Goal: Information Seeking & Learning: Learn about a topic

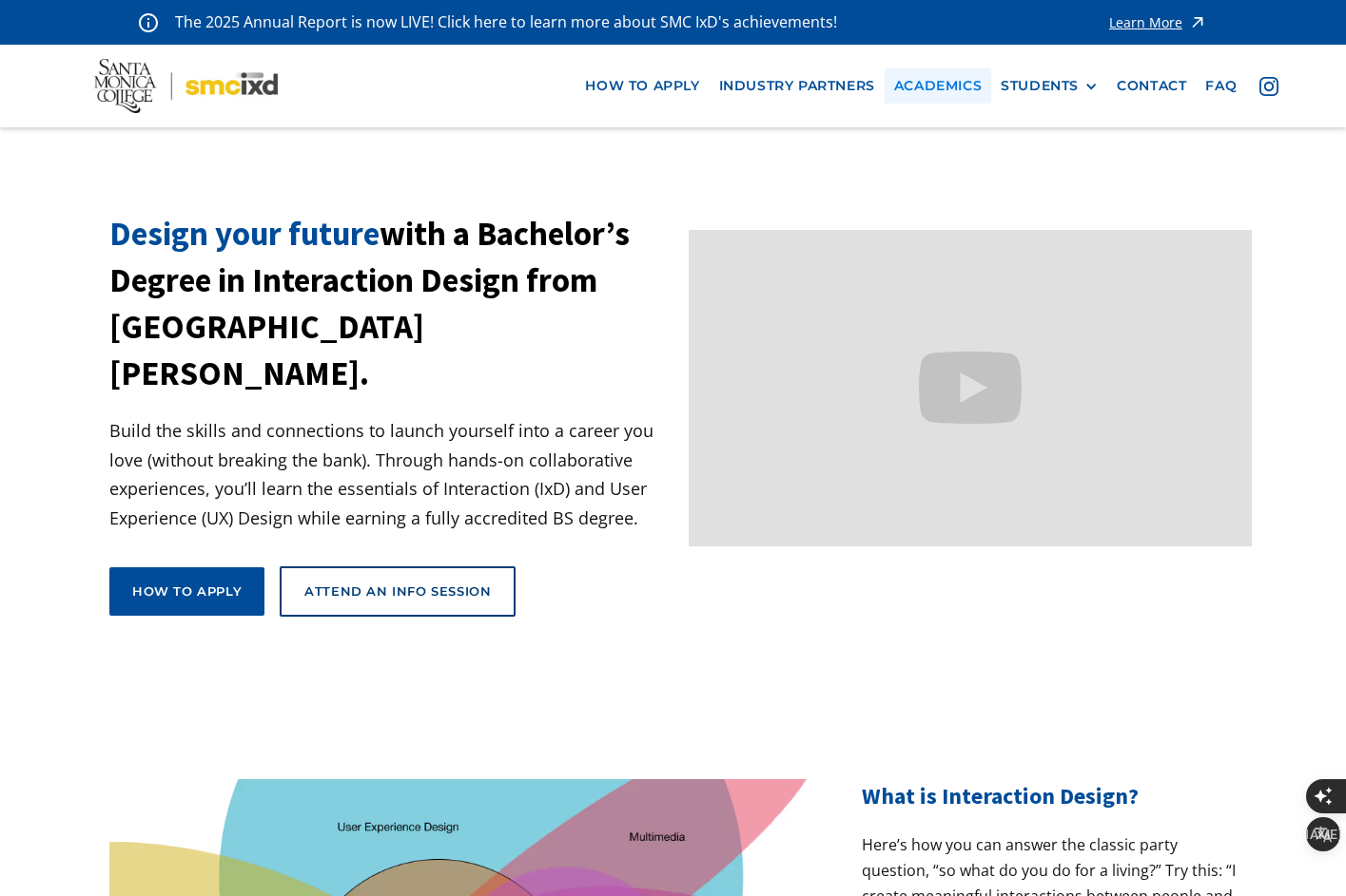
click at [952, 84] on link "Academics" at bounding box center [937, 85] width 106 height 35
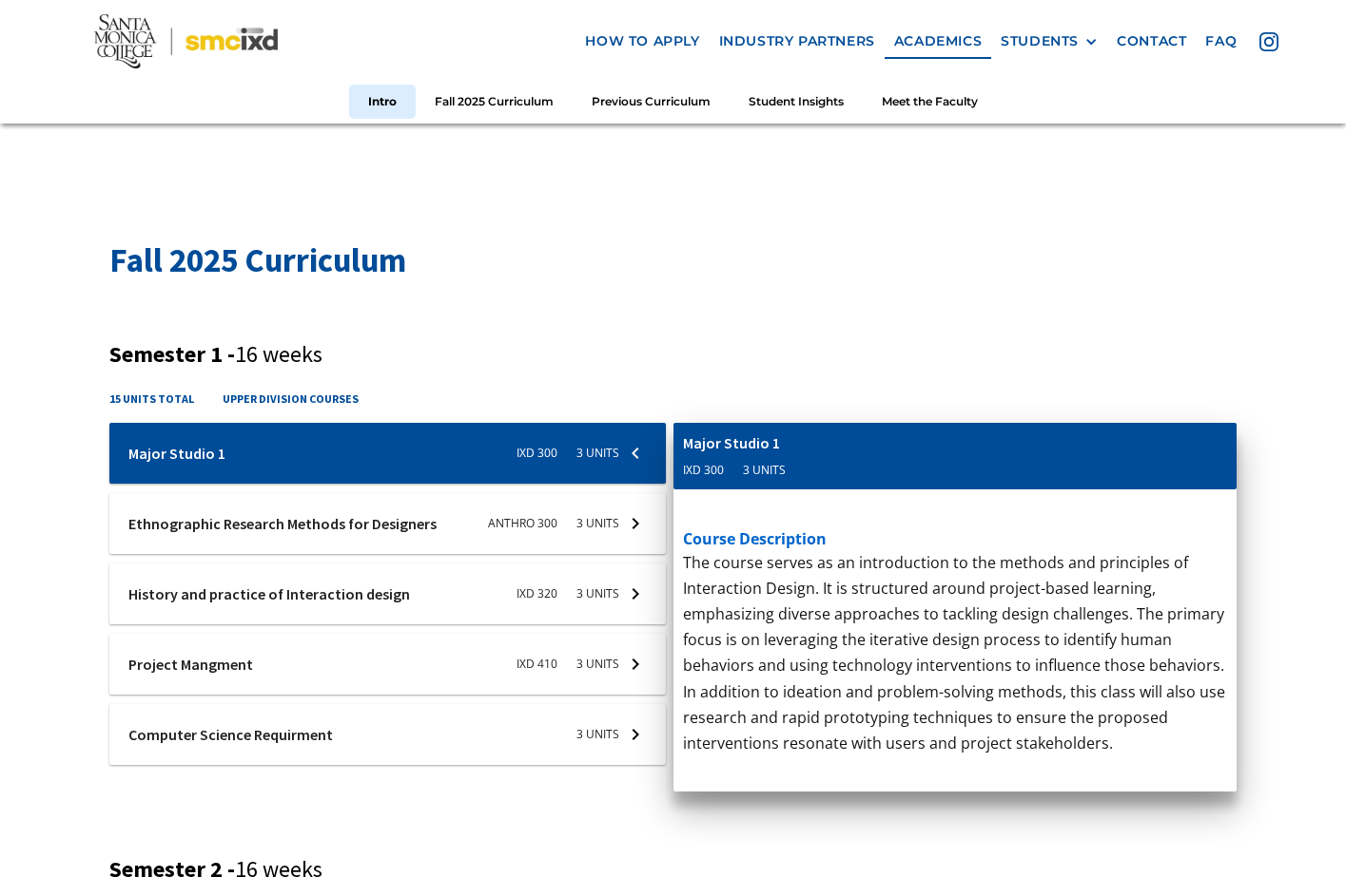
scroll to position [565, 0]
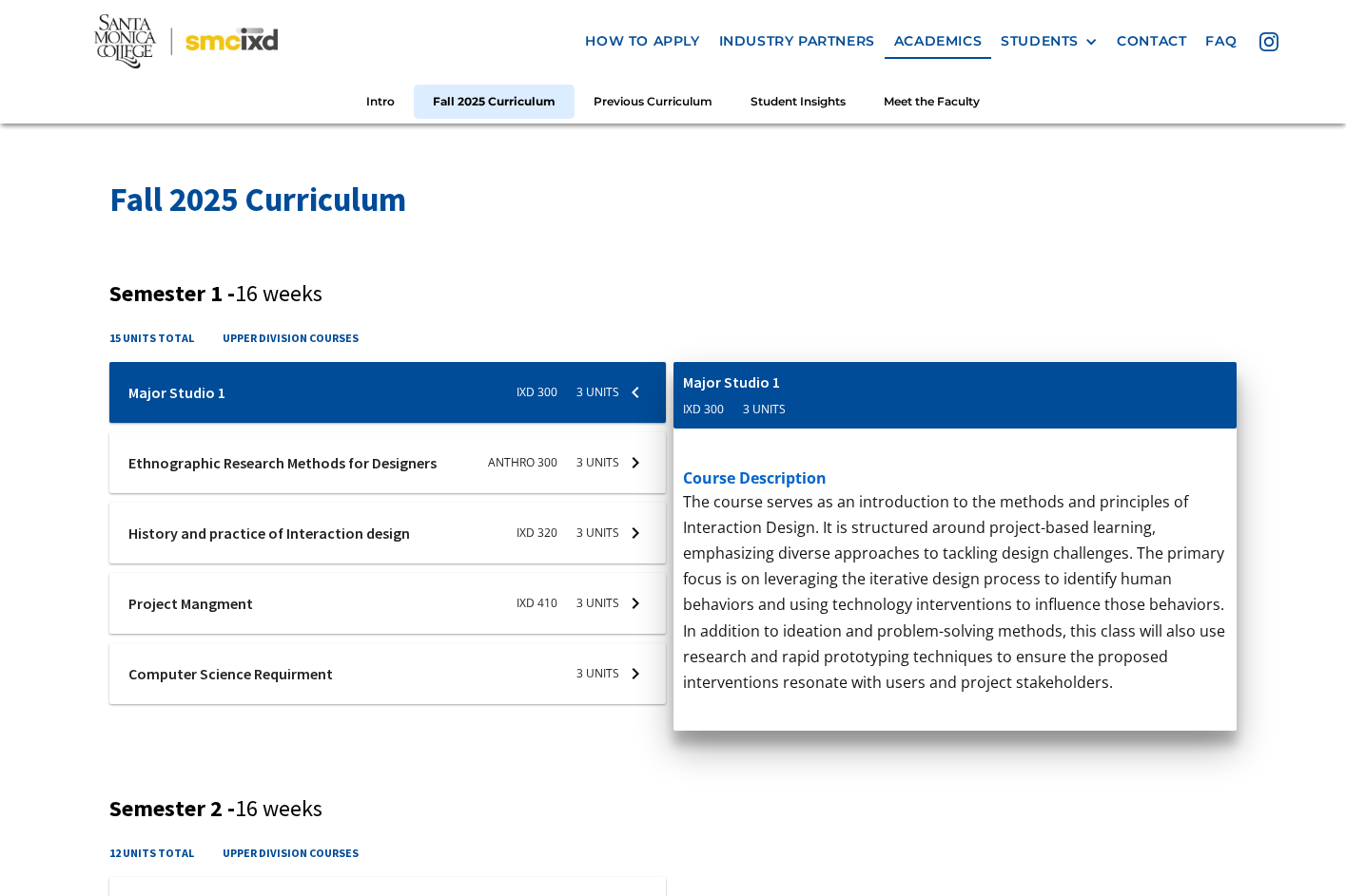
click at [470, 387] on div at bounding box center [387, 392] width 556 height 61
click at [478, 455] on div at bounding box center [387, 462] width 556 height 61
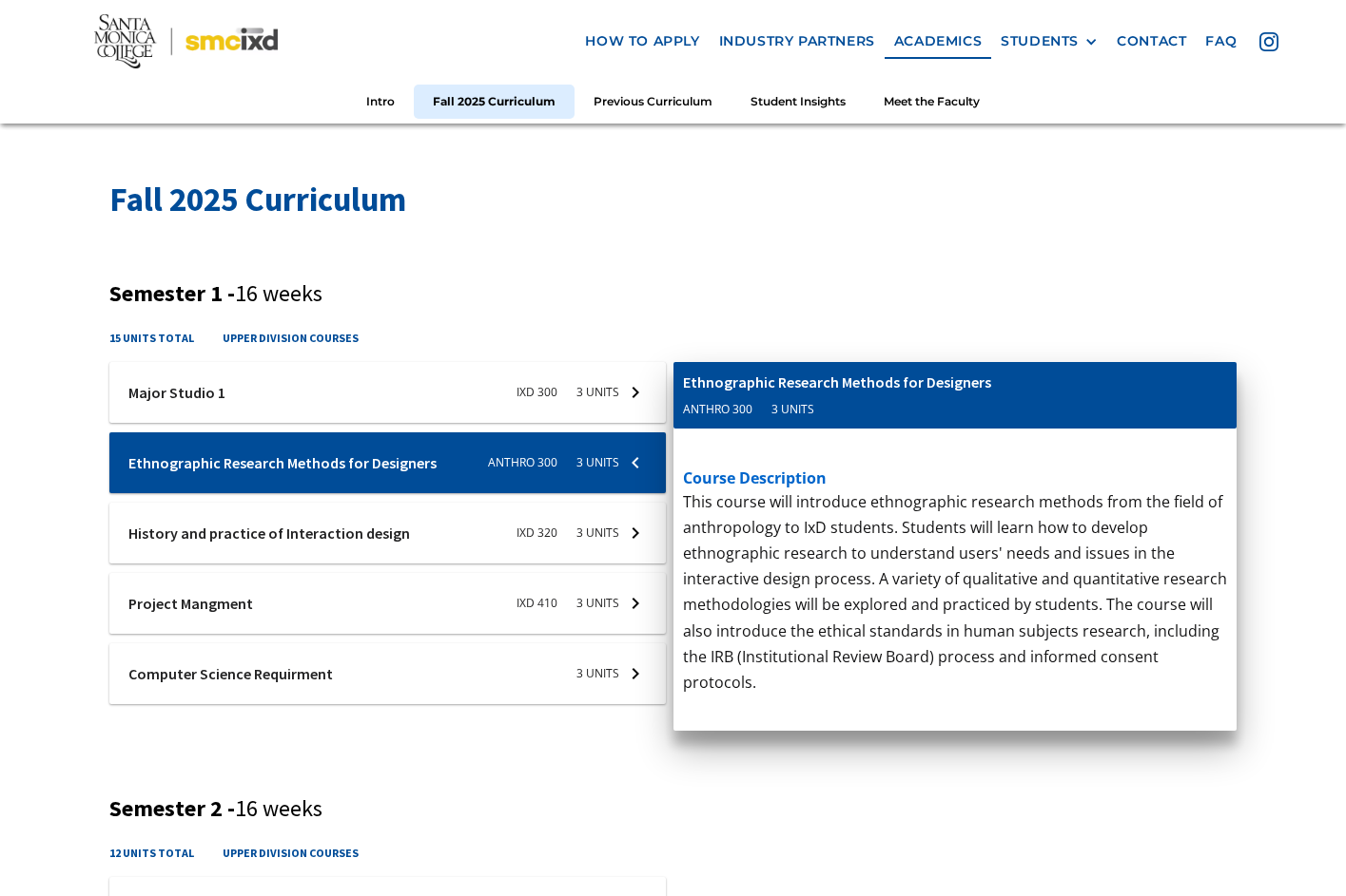
click at [454, 414] on div at bounding box center [387, 392] width 556 height 61
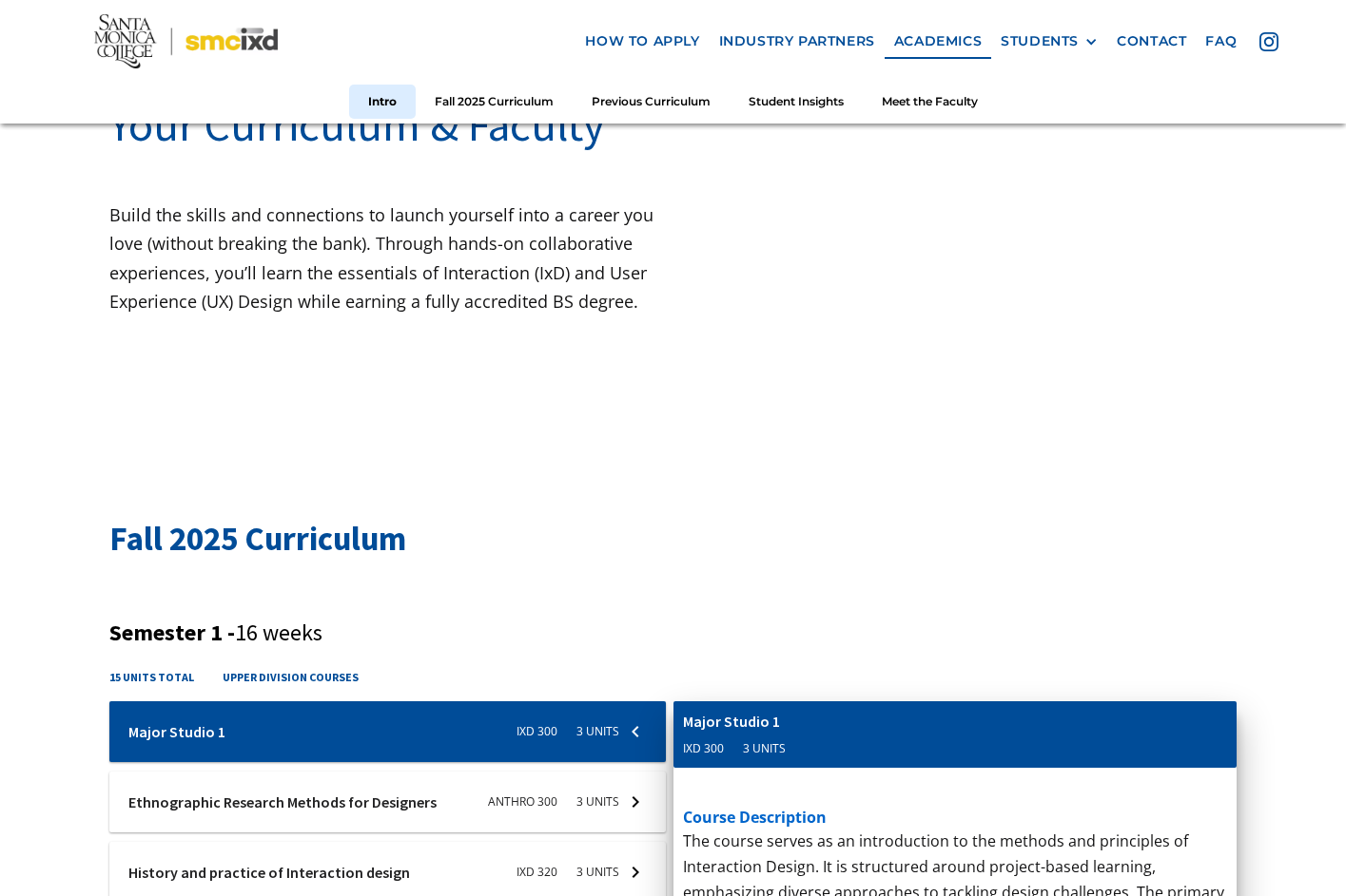
scroll to position [136, 0]
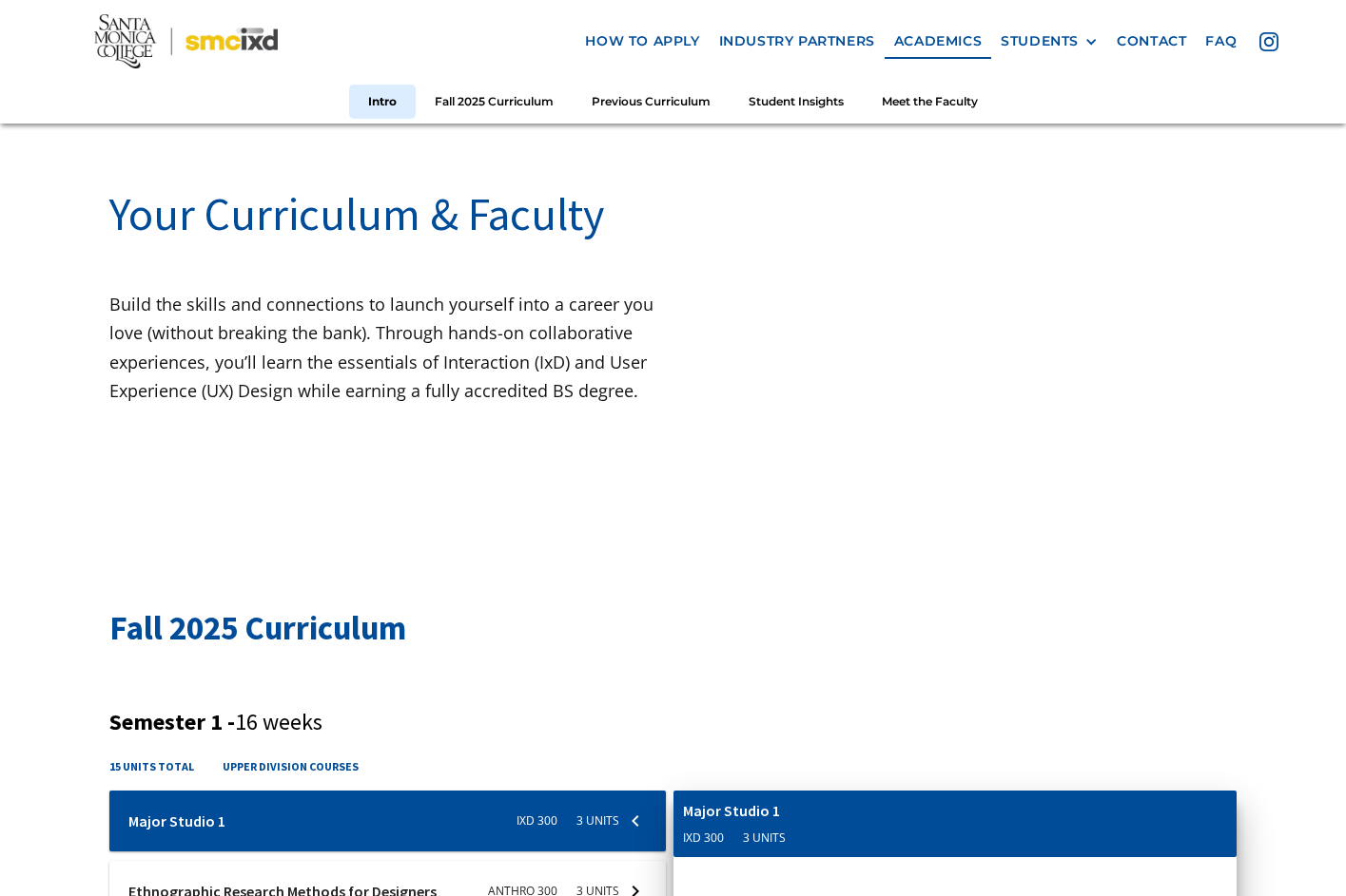
click at [809, 272] on div at bounding box center [990, 310] width 564 height 288
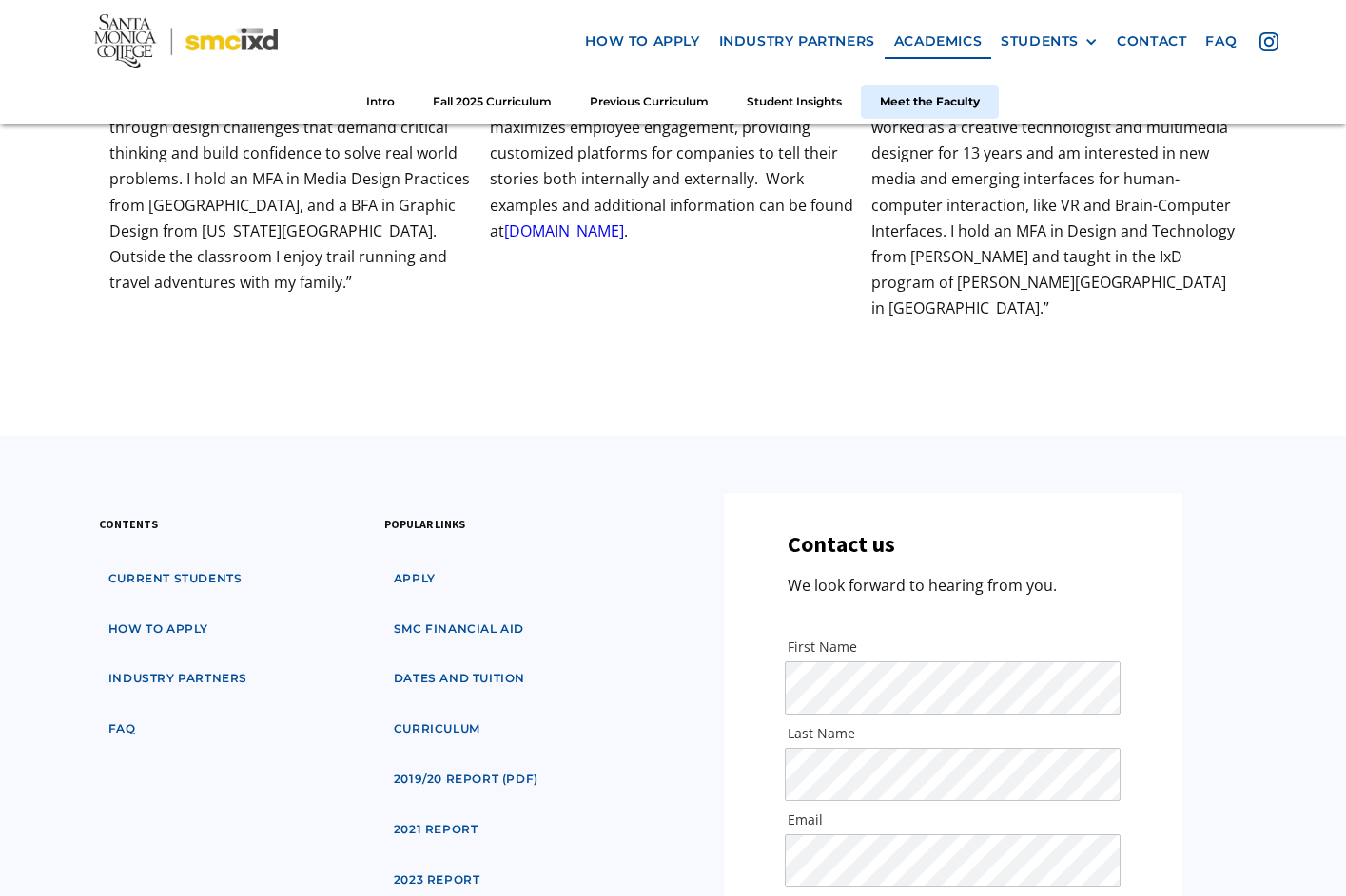
scroll to position [6527, 0]
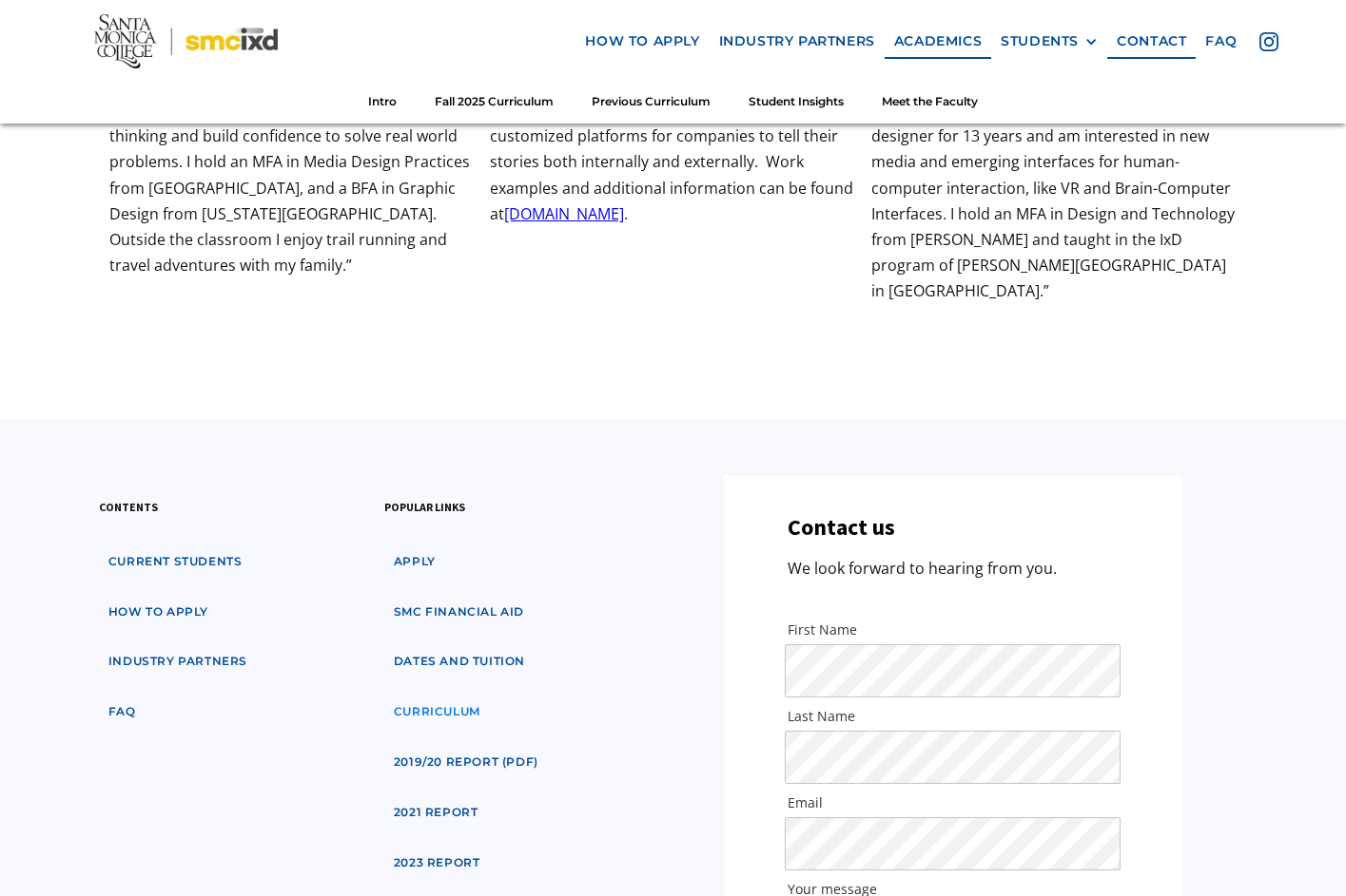
click at [458, 695] on link "curriculum" at bounding box center [437, 711] width 105 height 35
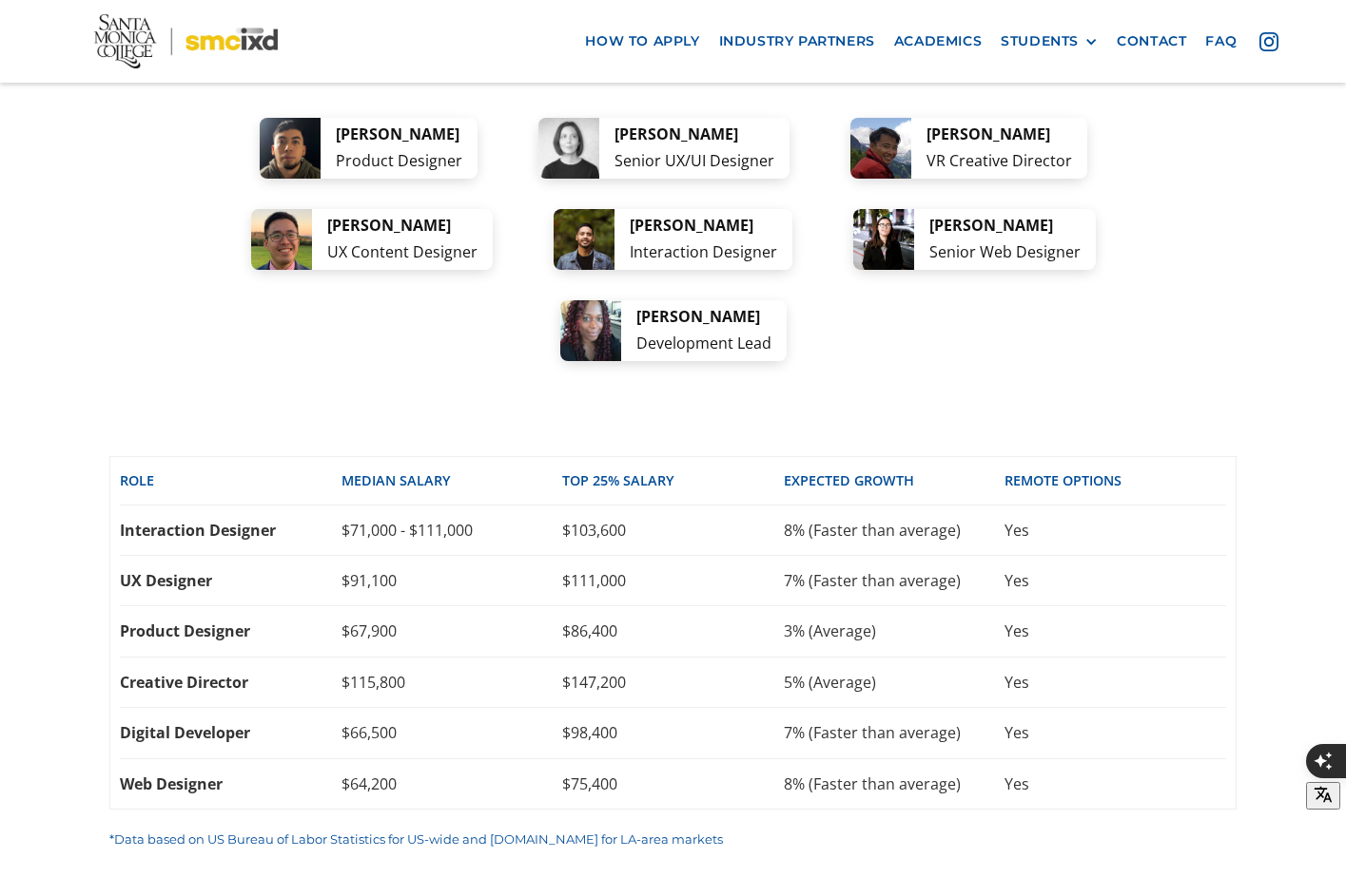
scroll to position [3931, 0]
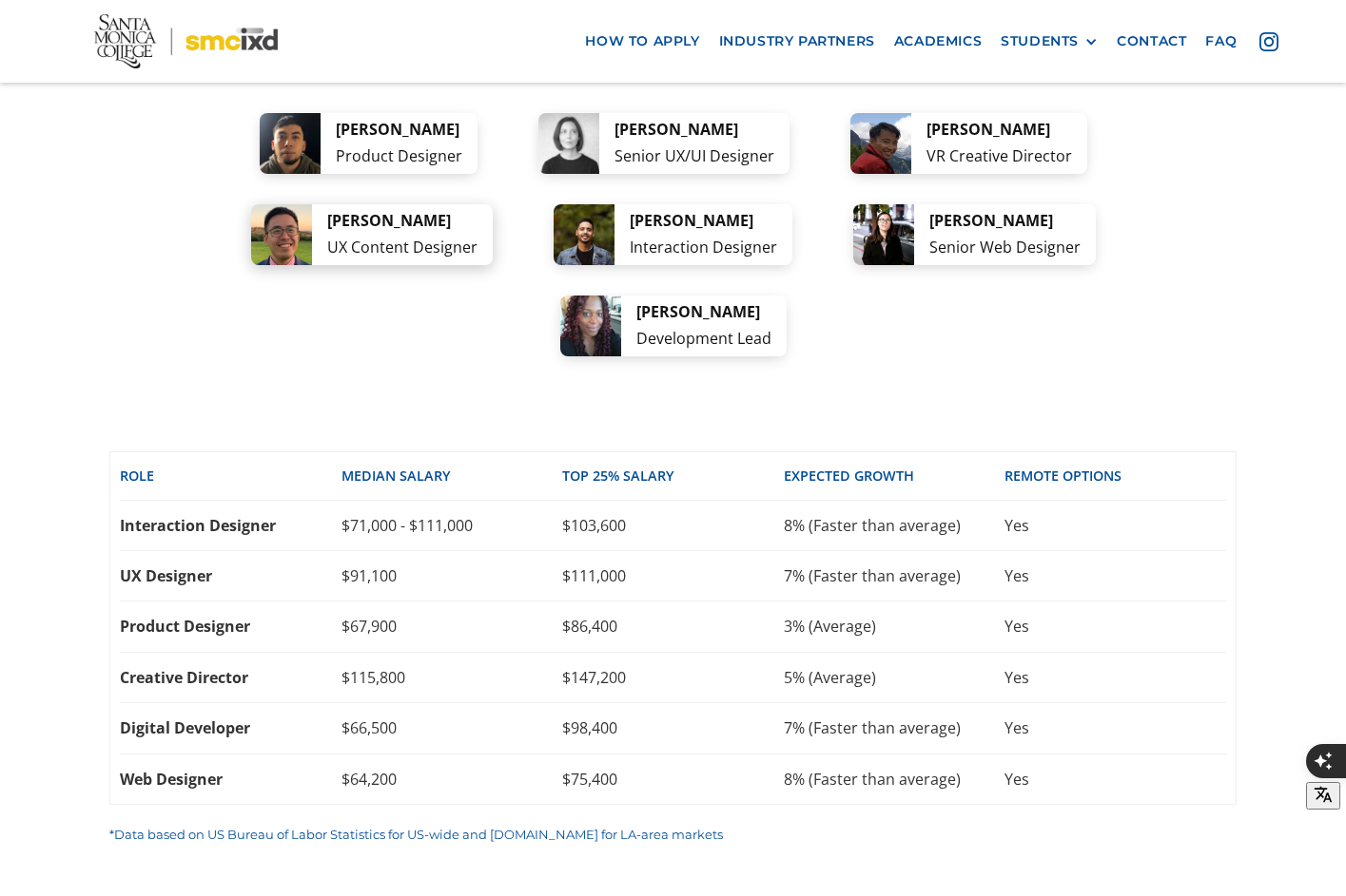
click at [328, 208] on div "[PERSON_NAME]" at bounding box center [402, 221] width 150 height 26
click at [328, 235] on div "UX Content Designer" at bounding box center [402, 248] width 150 height 26
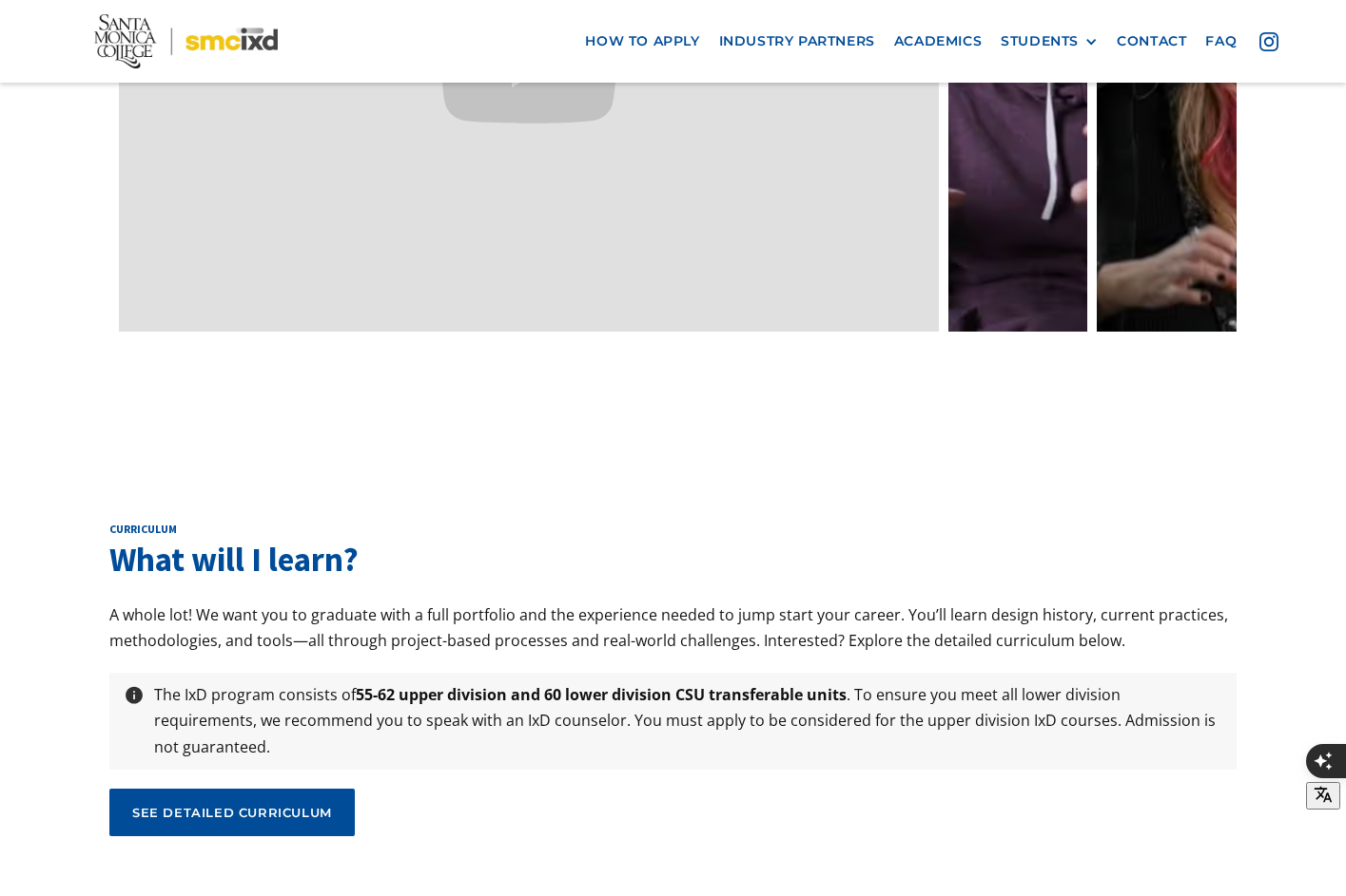
scroll to position [6241, 0]
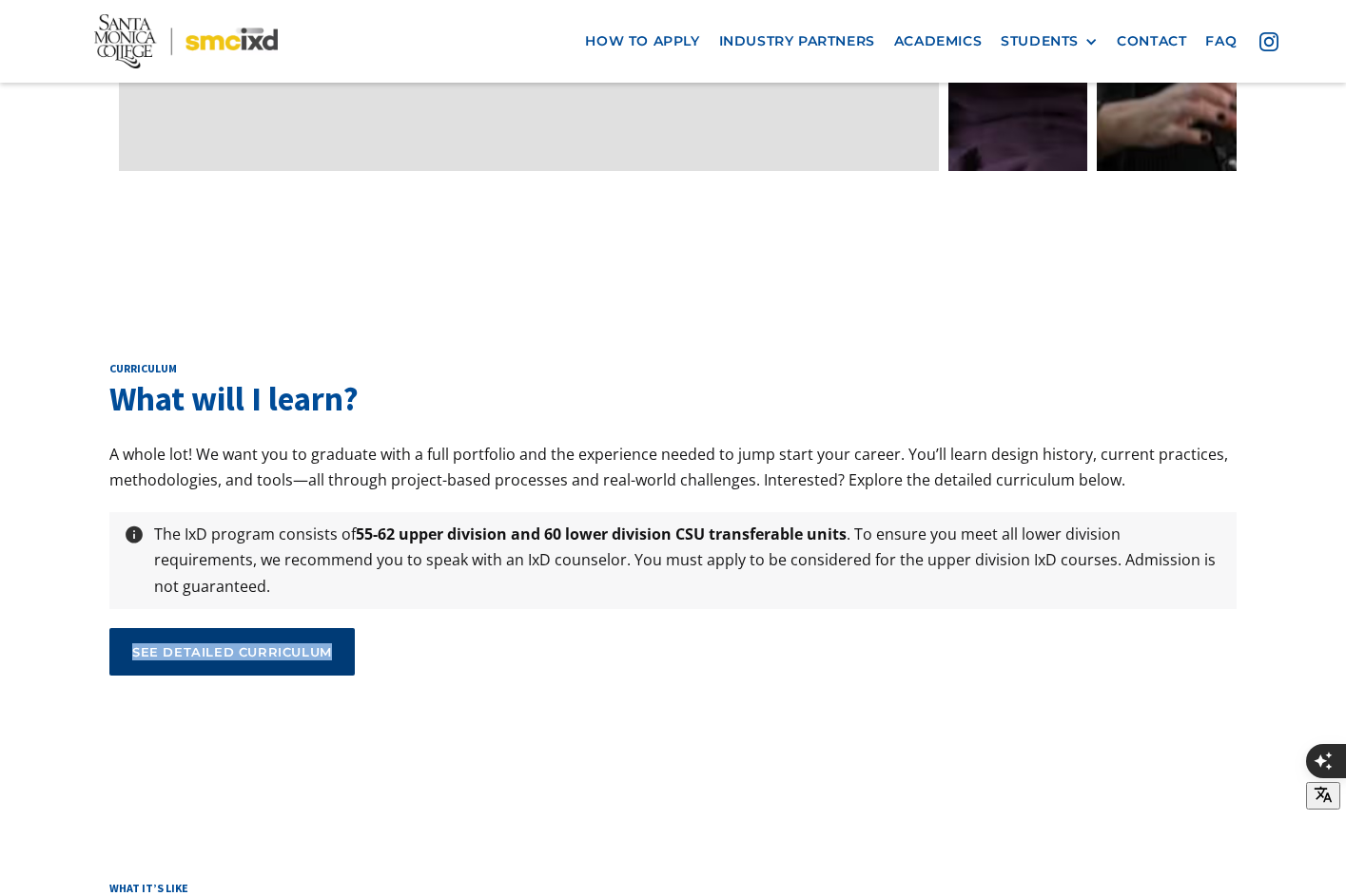
click at [244, 644] on div "see detailed curriculum" at bounding box center [231, 652] width 200 height 17
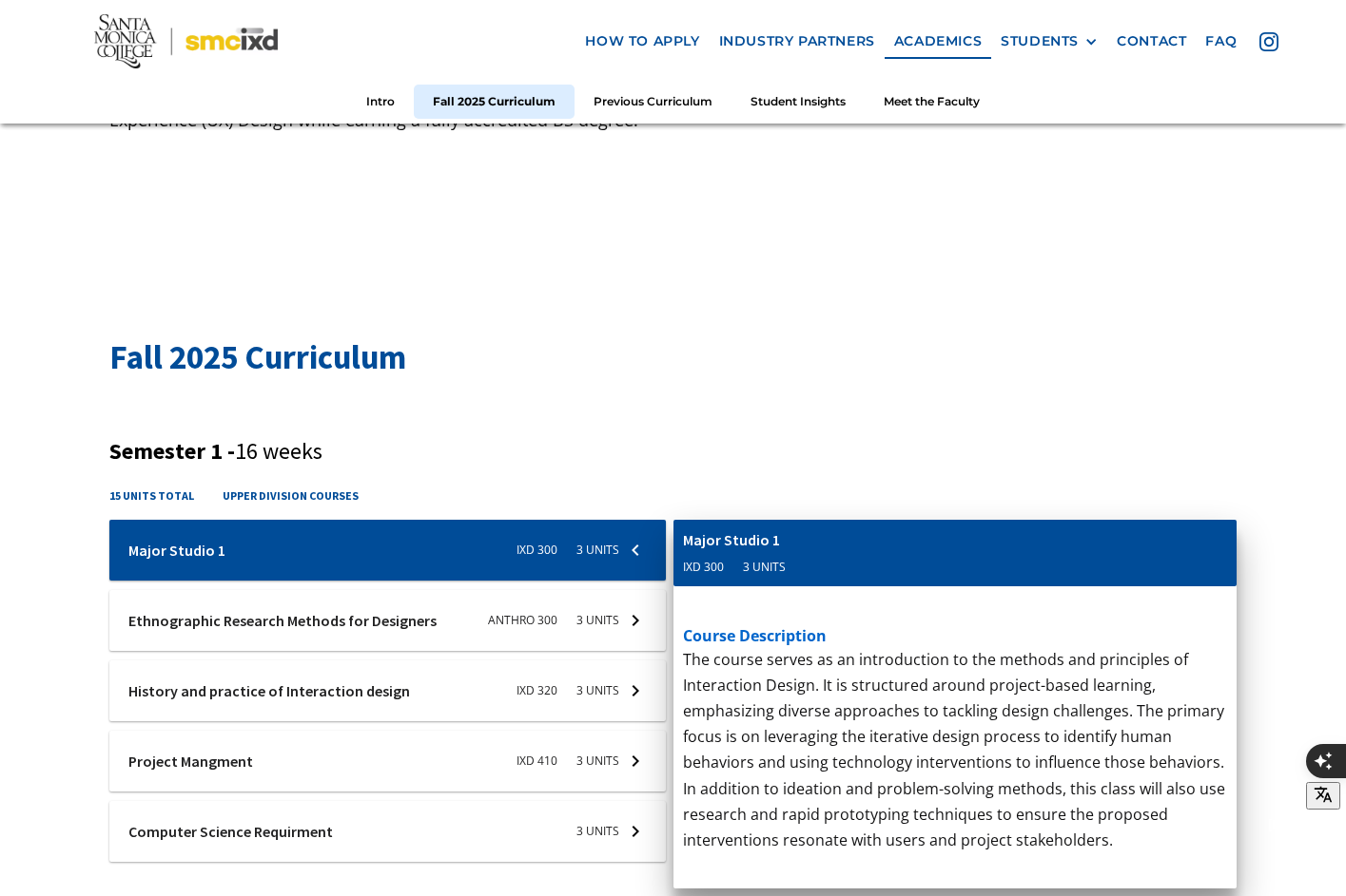
scroll to position [224, 0]
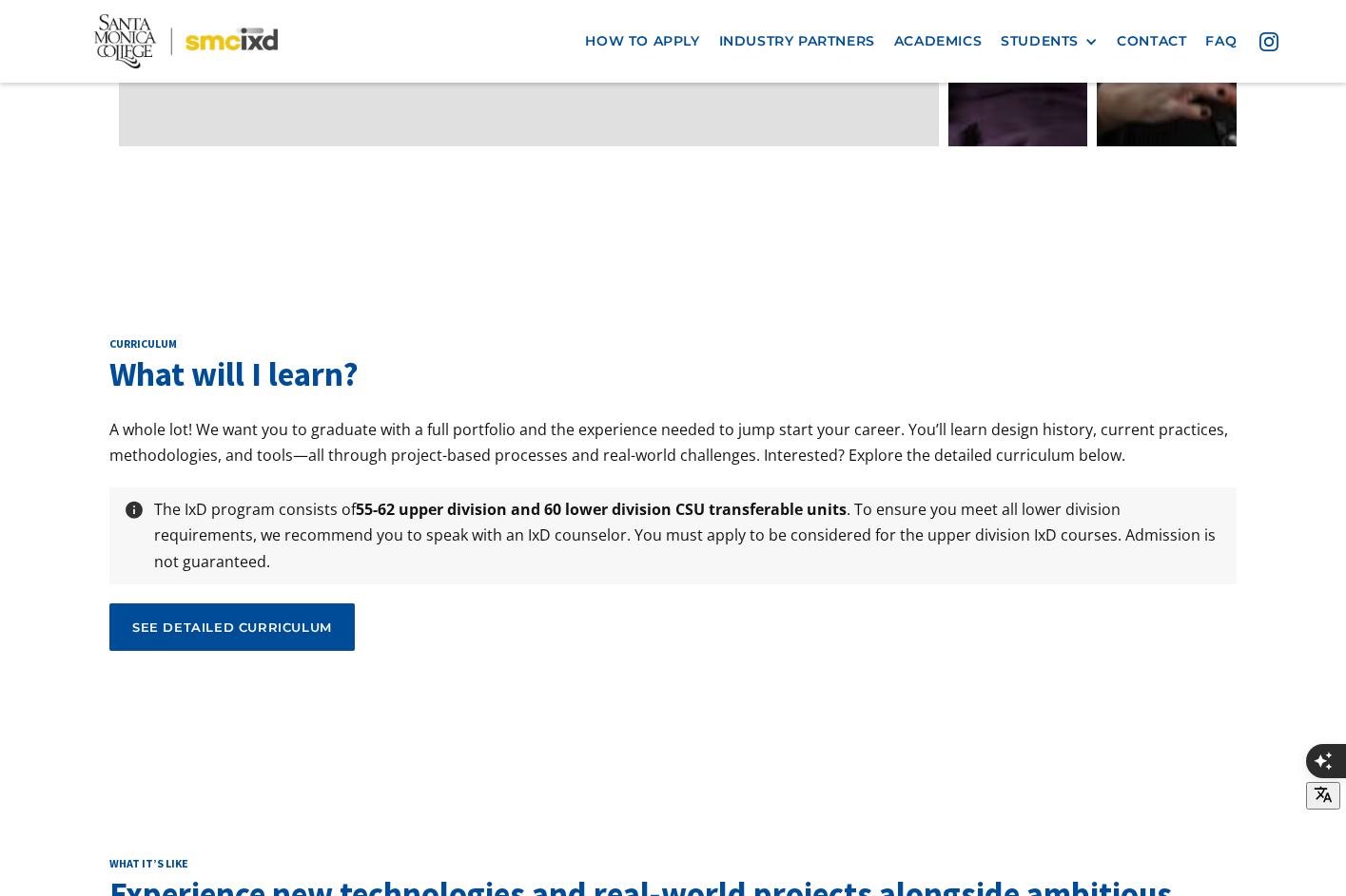
scroll to position [6241, 0]
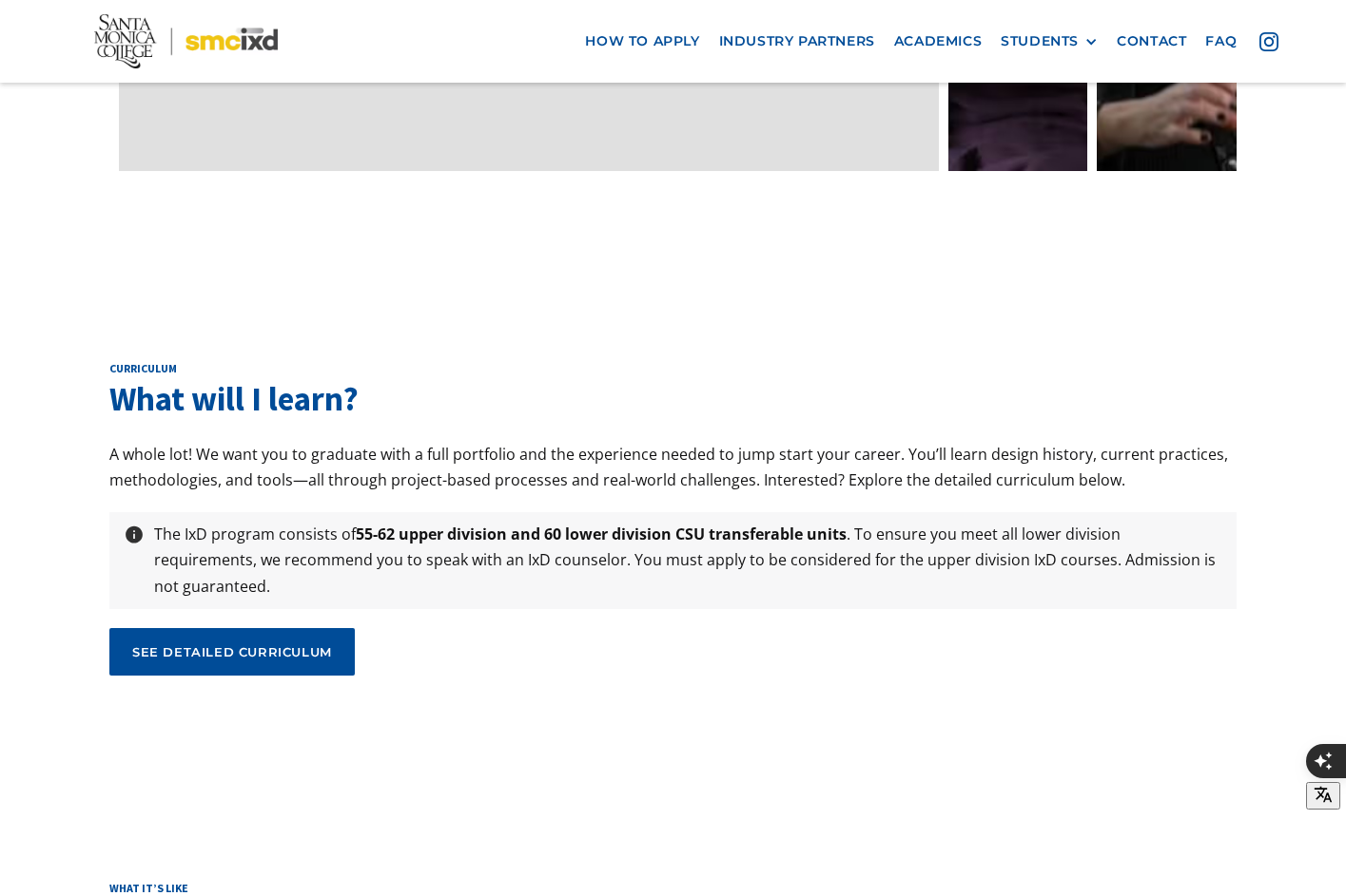
click at [297, 26] on nav "how to apply industry partners Academics STUDENTS PROspective Students GRAD SHO…" at bounding box center [673, 41] width 1346 height 82
click at [234, 44] on img at bounding box center [186, 41] width 184 height 55
